Goal: Information Seeking & Learning: Learn about a topic

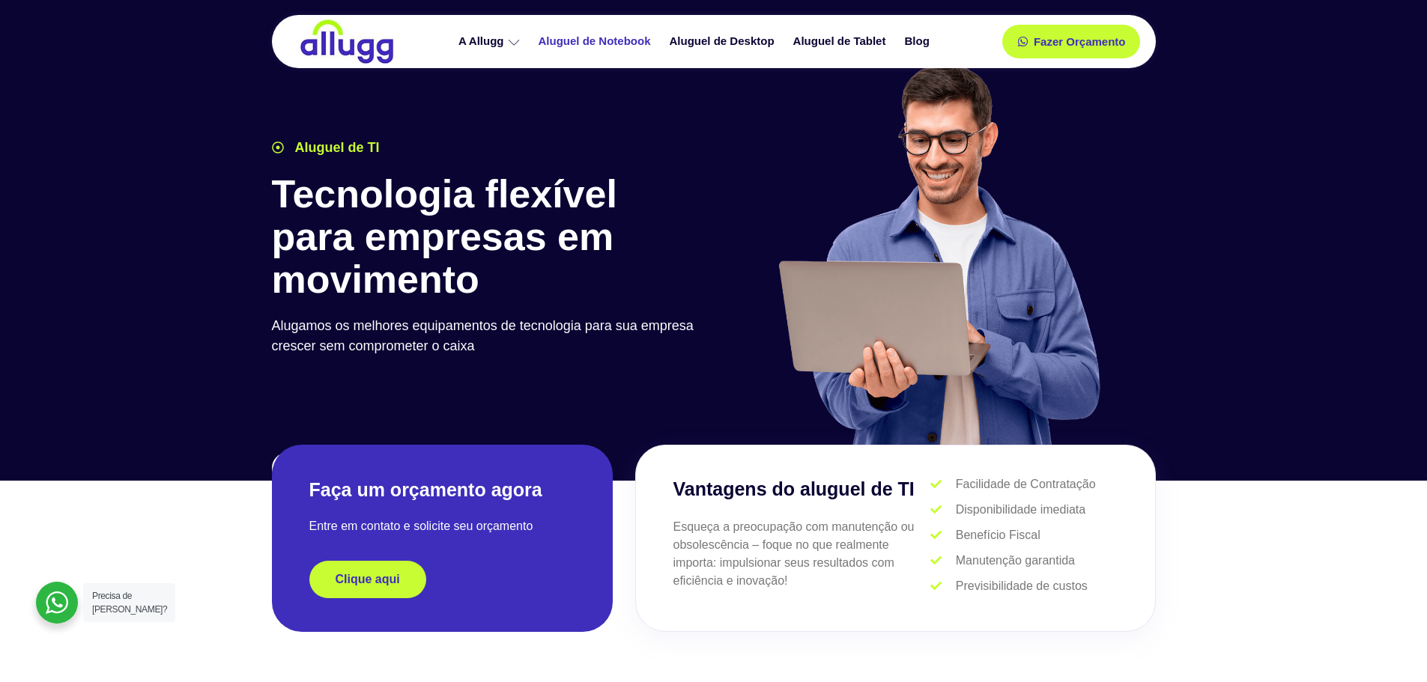
click at [587, 35] on link "Aluguel de Notebook" at bounding box center [596, 41] width 131 height 26
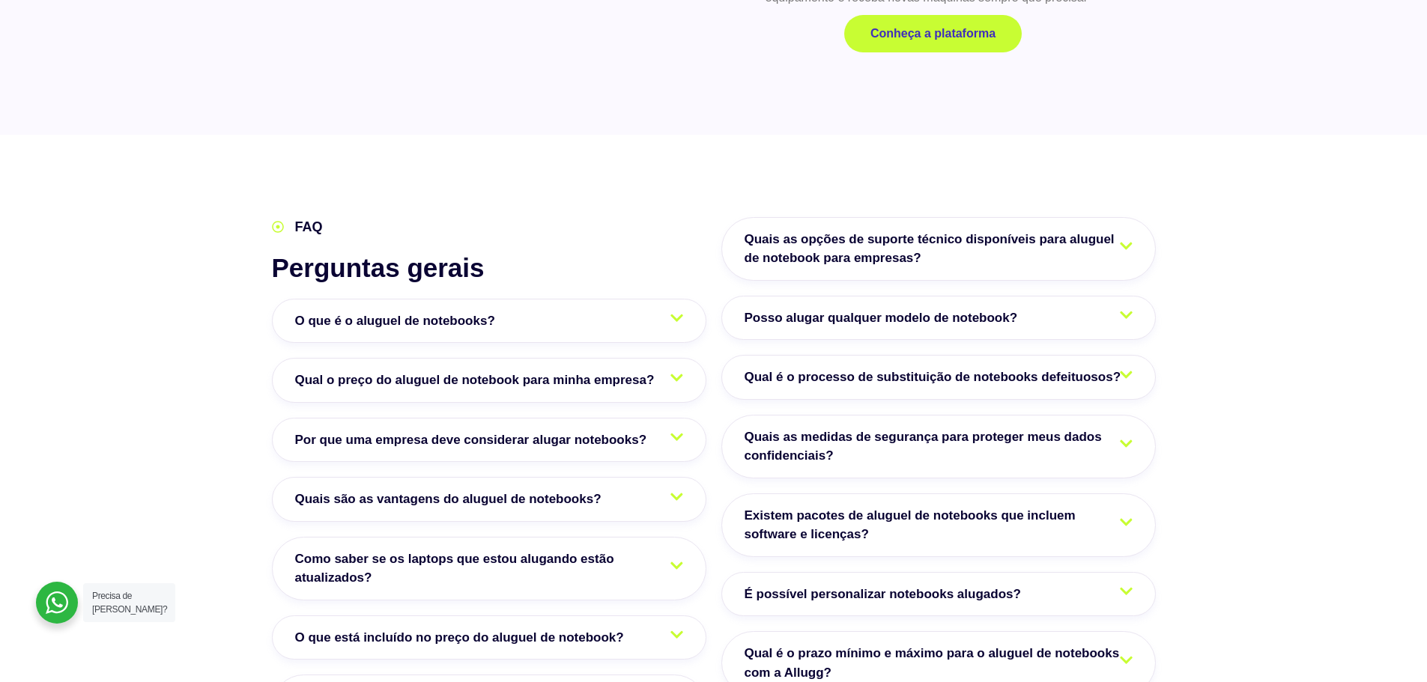
scroll to position [2322, 0]
click at [674, 369] on icon at bounding box center [676, 376] width 13 height 14
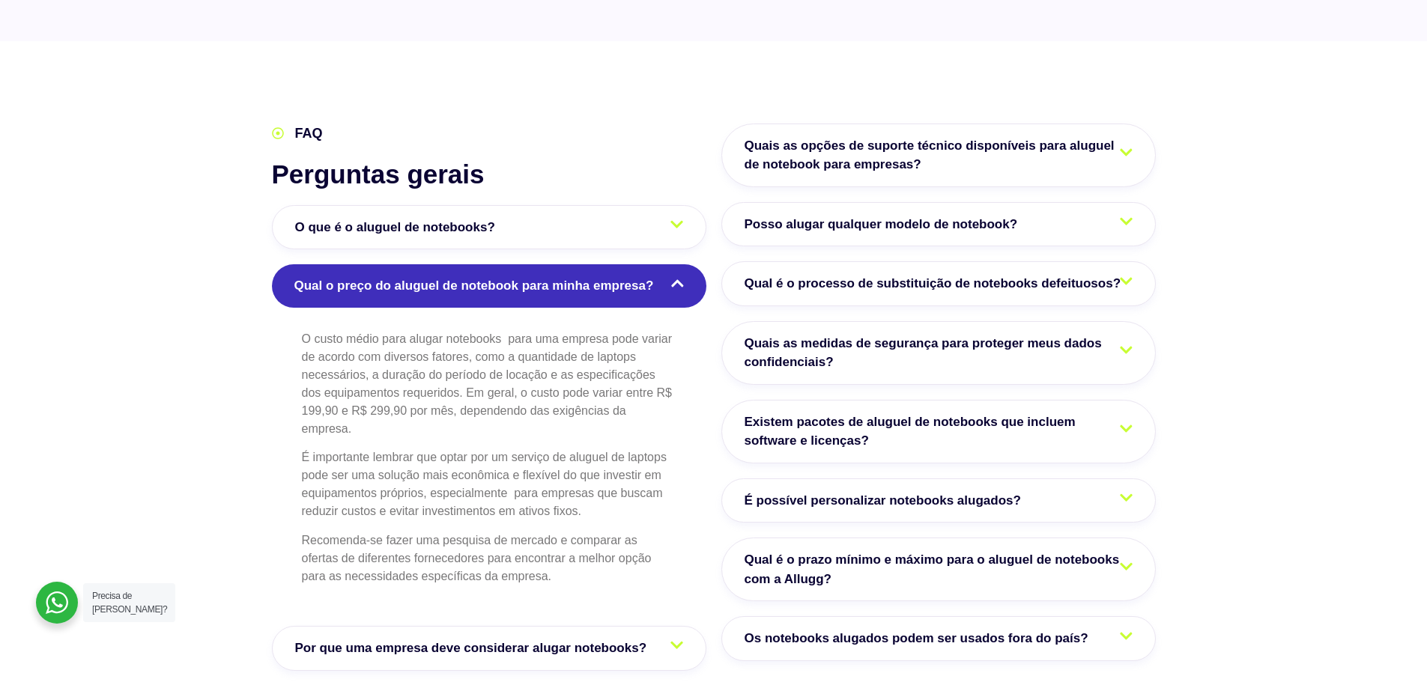
scroll to position [2396, 0]
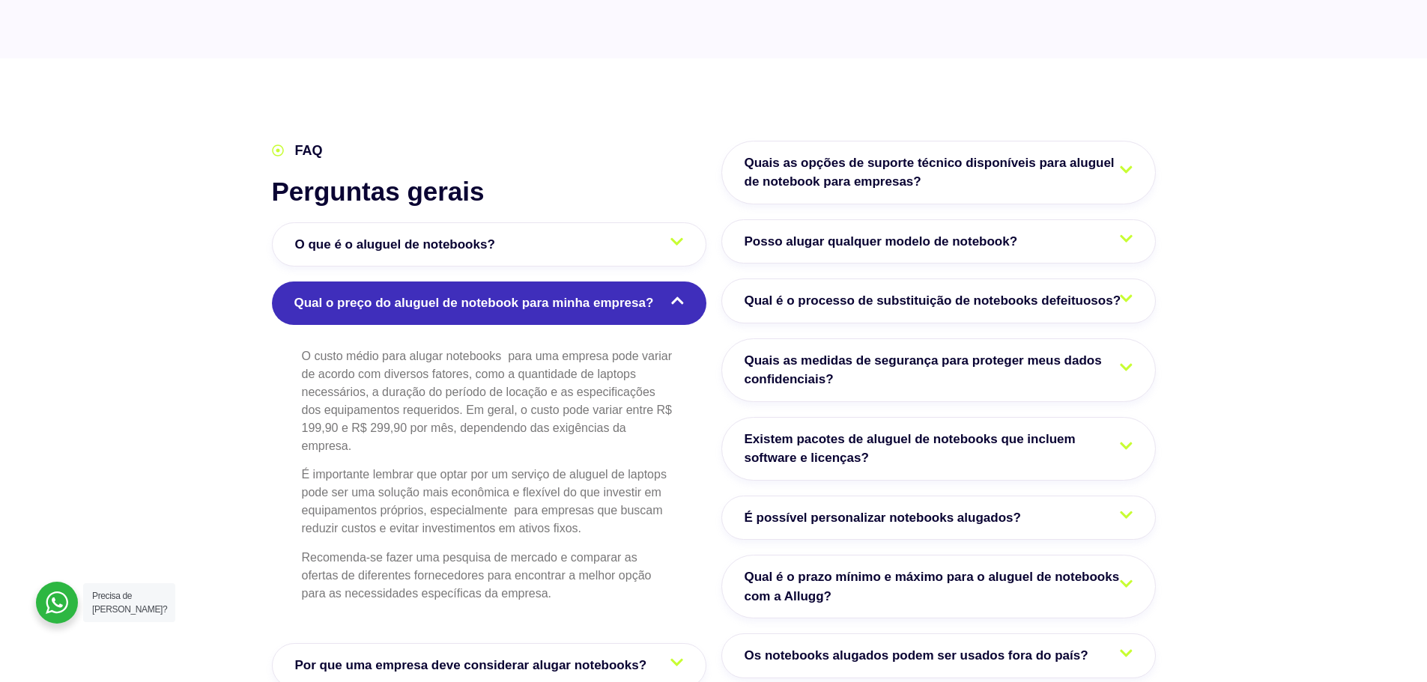
click at [1129, 291] on icon at bounding box center [1126, 298] width 13 height 14
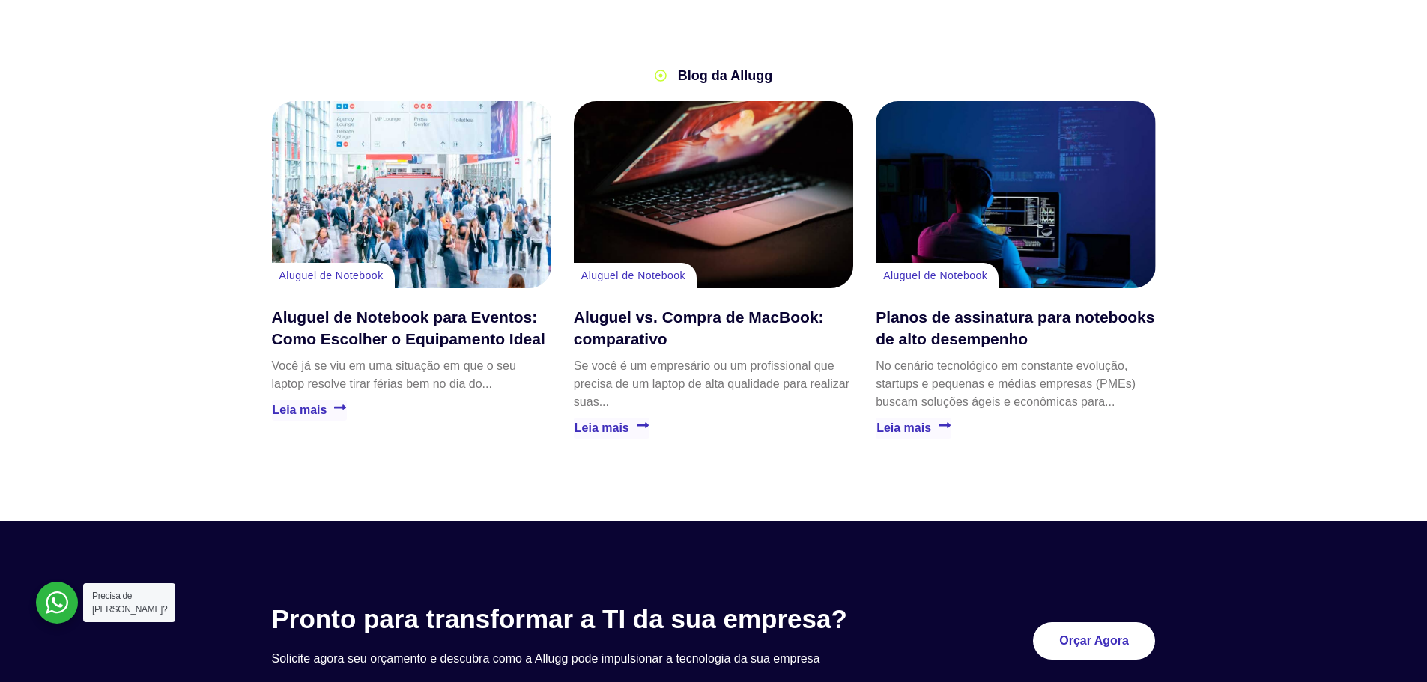
scroll to position [3520, 0]
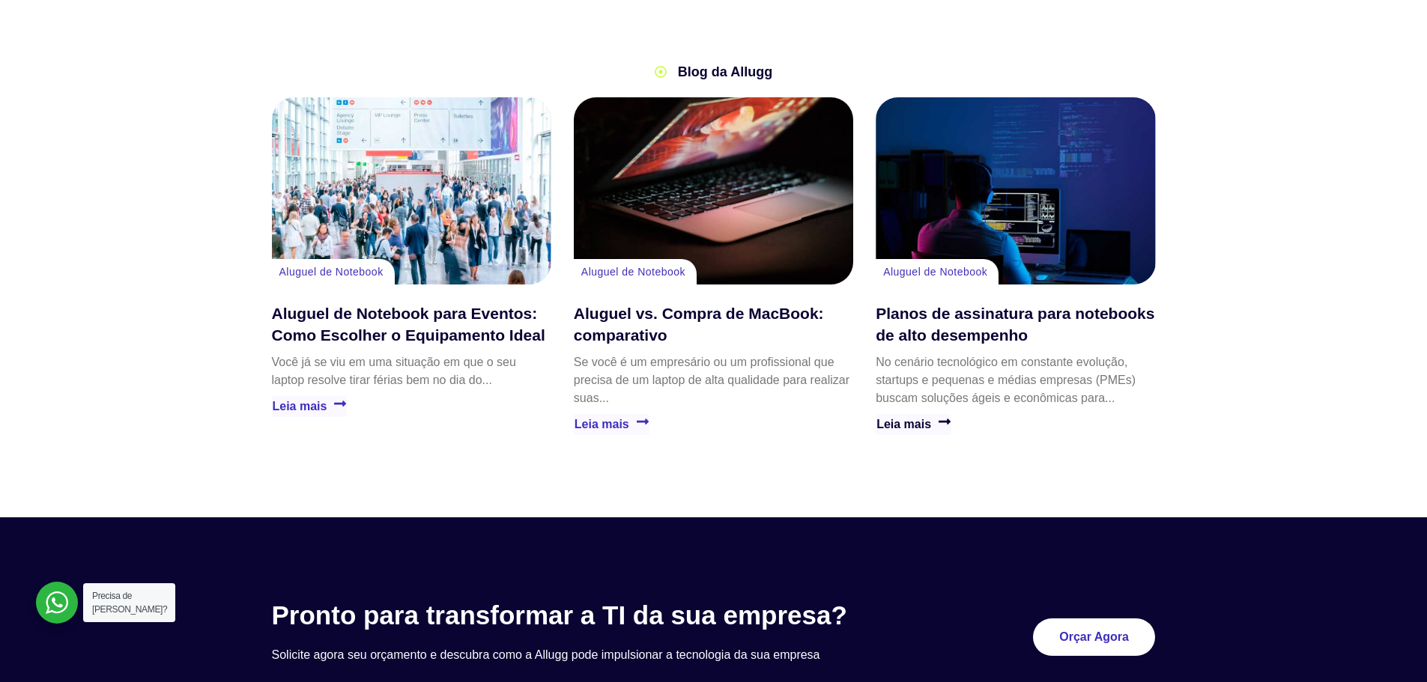
click at [920, 414] on link "Leia mais" at bounding box center [913, 424] width 76 height 20
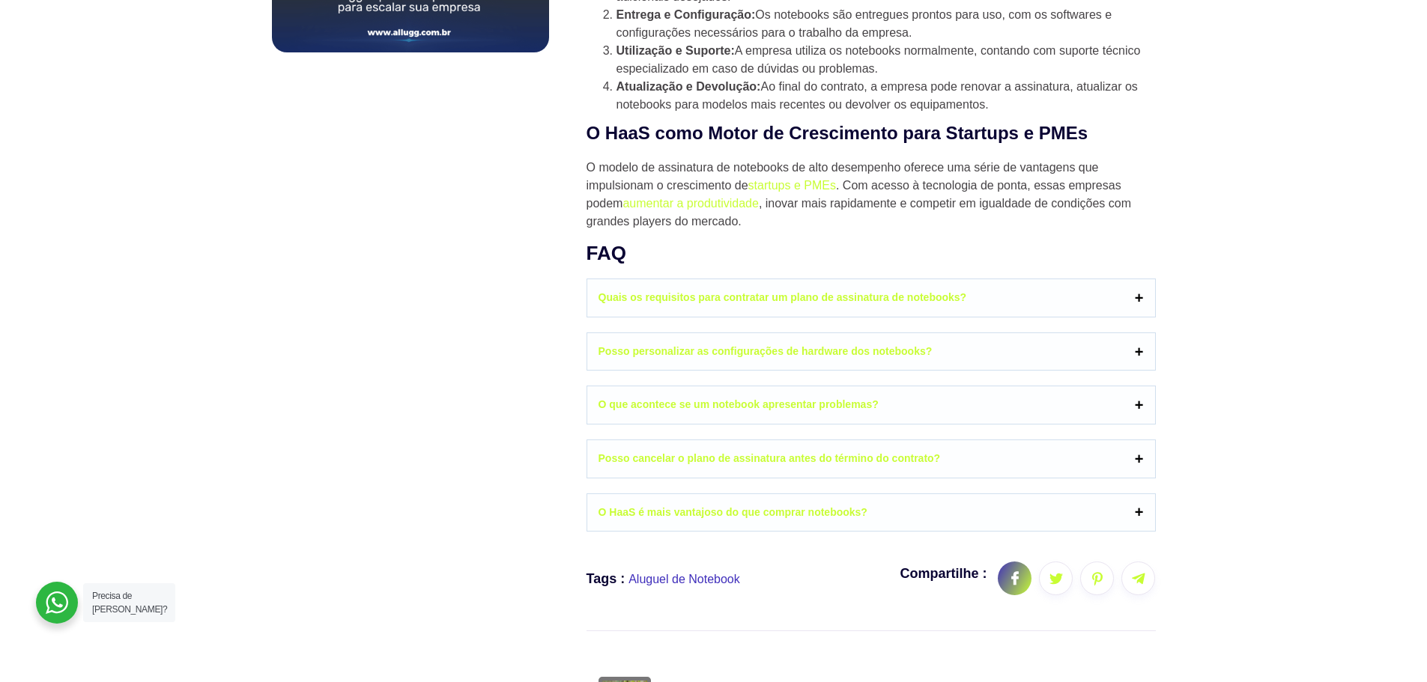
scroll to position [1198, 0]
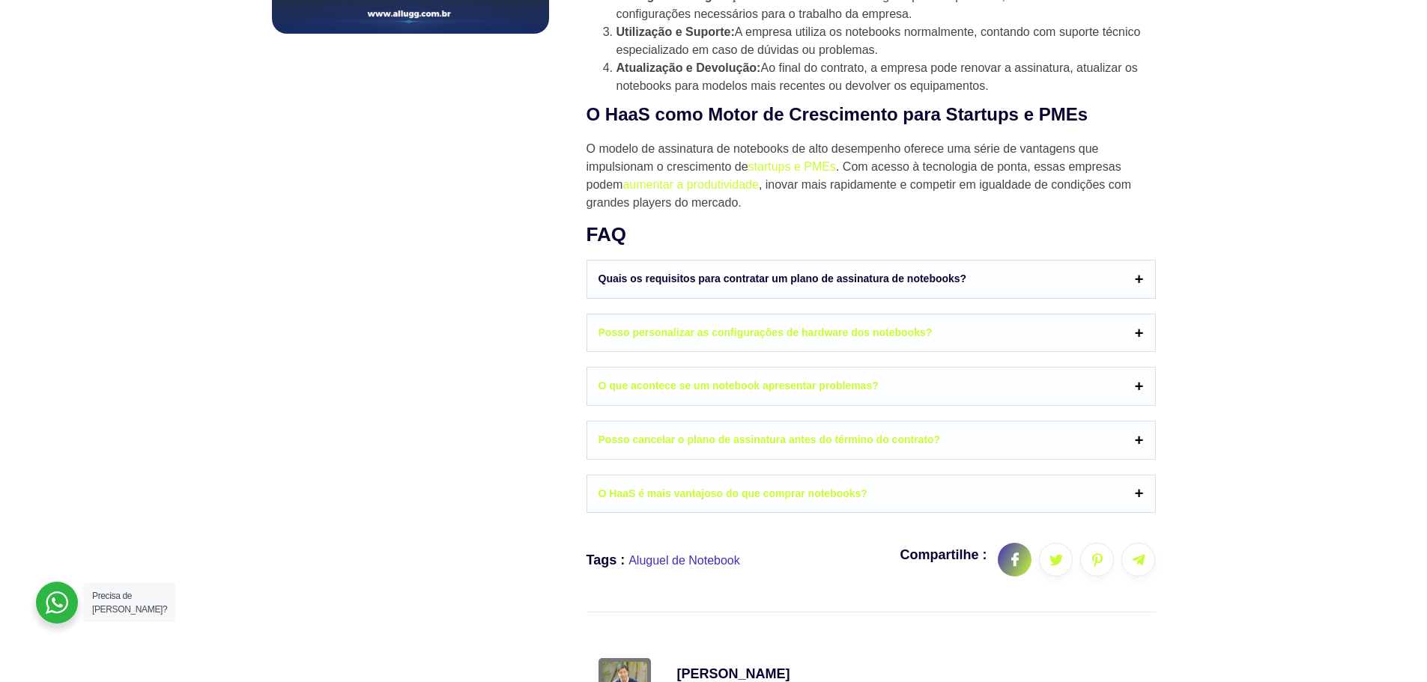
click at [846, 274] on link "Quais os requisitos para contratar um plano de assinatura de notebooks?" at bounding box center [871, 279] width 568 height 37
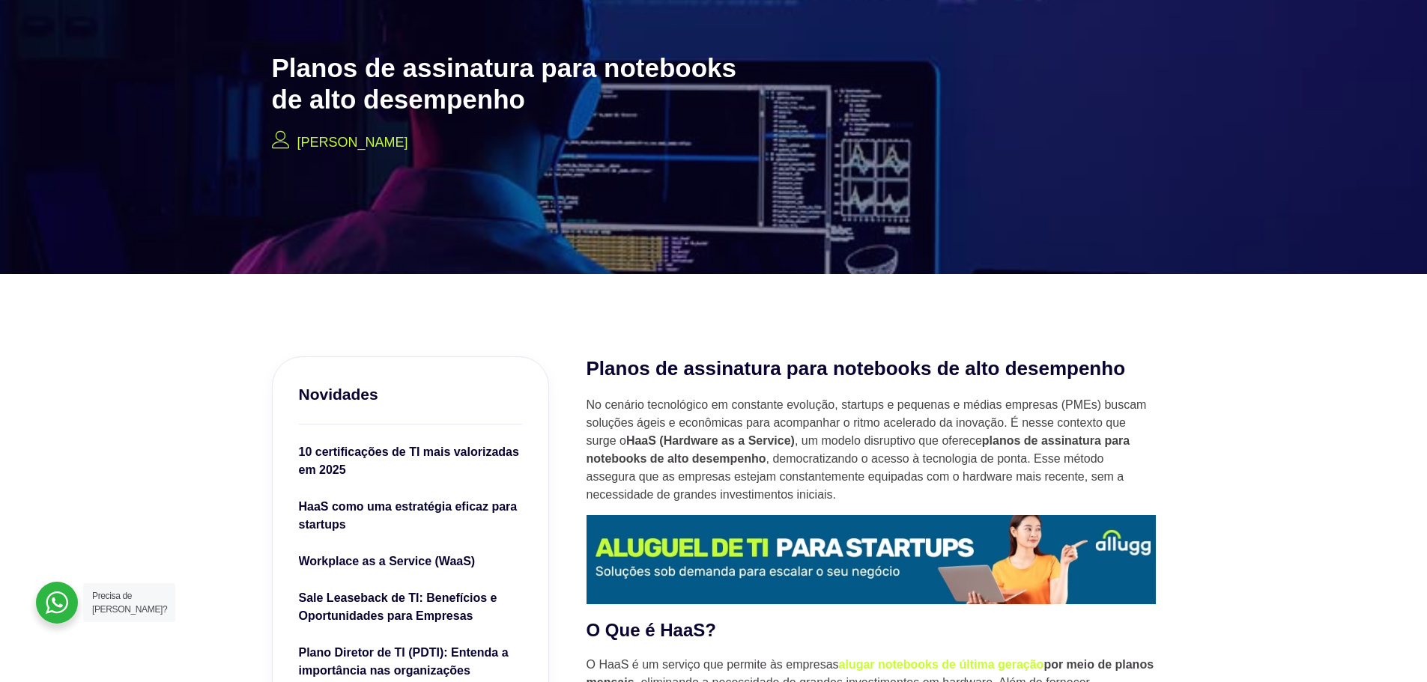
scroll to position [0, 0]
